Goal: Navigation & Orientation: Go to known website

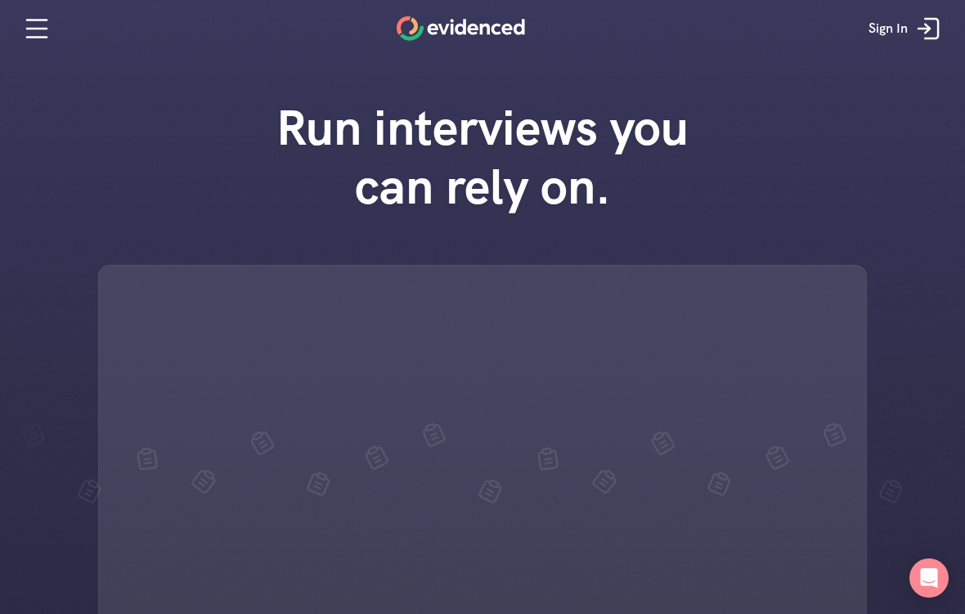
click at [923, 47] on link "Sign In" at bounding box center [906, 28] width 101 height 49
